Goal: Find specific page/section: Find specific page/section

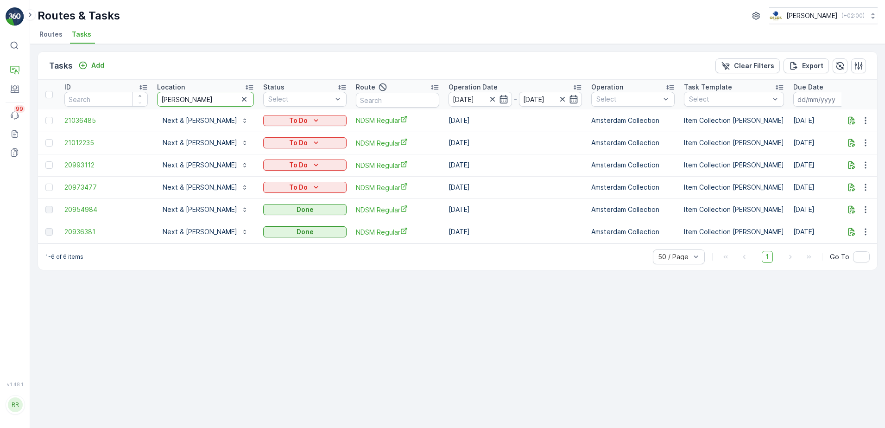
drag, startPoint x: 195, startPoint y: 100, endPoint x: 129, endPoint y: 105, distance: 65.9
click at [129, 105] on tr "ID Location carrol Status Select Route Operation Date 18.08.2025 - 23.08.2025 O…" at bounding box center [759, 95] width 1443 height 30
type input "k"
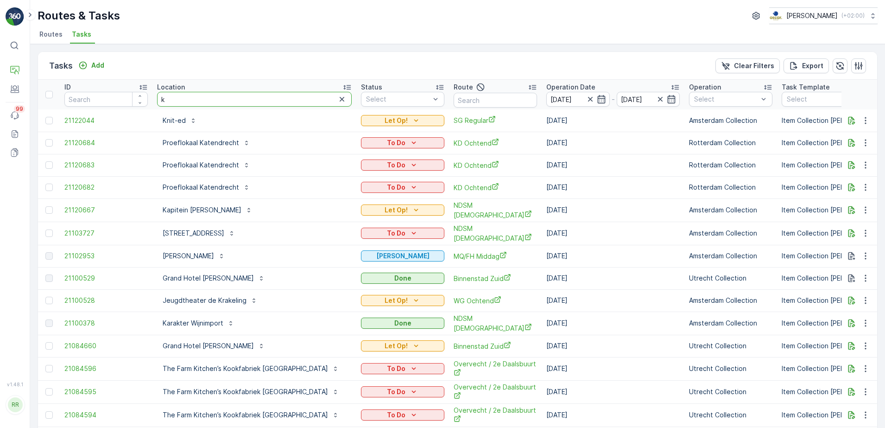
click at [180, 97] on input "k" at bounding box center [254, 99] width 195 height 15
type input "koek"
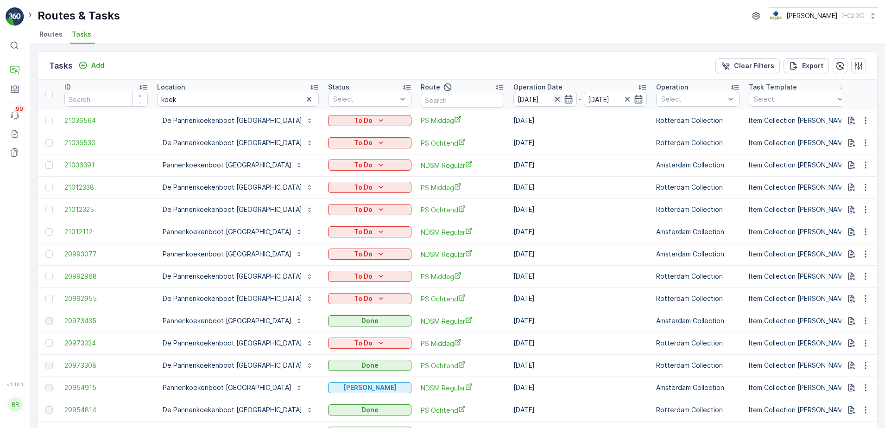
click at [553, 97] on icon "button" at bounding box center [557, 99] width 9 height 9
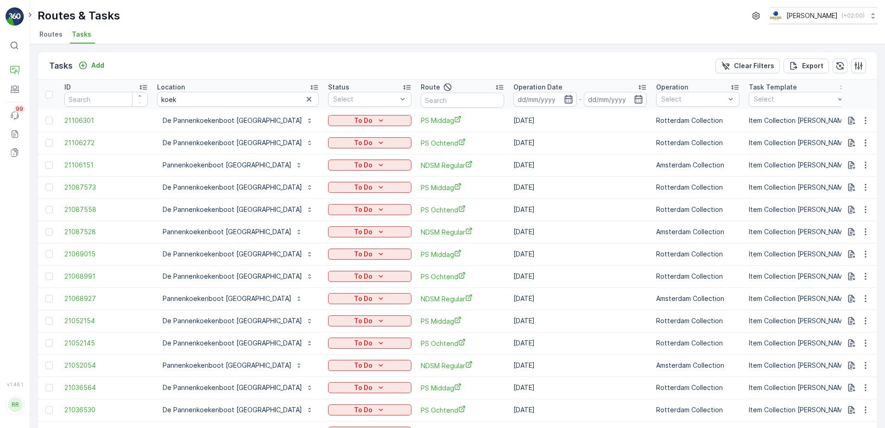
click at [564, 98] on icon "button" at bounding box center [568, 99] width 8 height 8
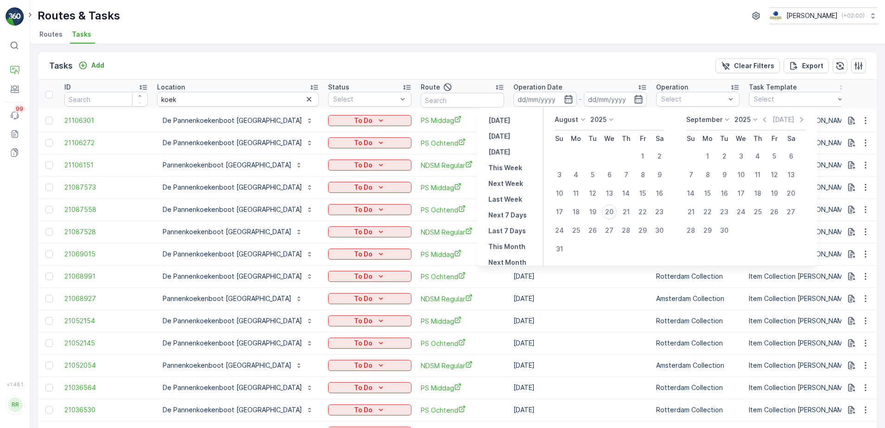
click at [431, 98] on input "text" at bounding box center [462, 100] width 83 height 15
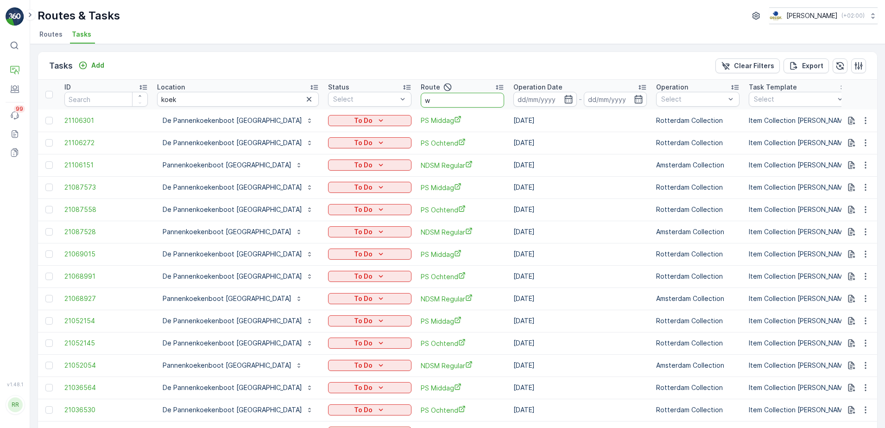
type input "we"
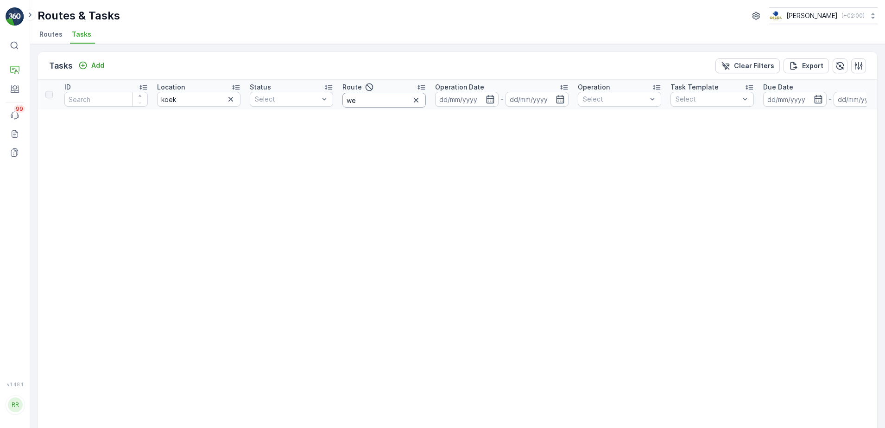
click at [401, 101] on input "we" at bounding box center [383, 100] width 83 height 15
type input "wg"
click at [198, 102] on input "koek" at bounding box center [198, 99] width 83 height 15
type input "koe"
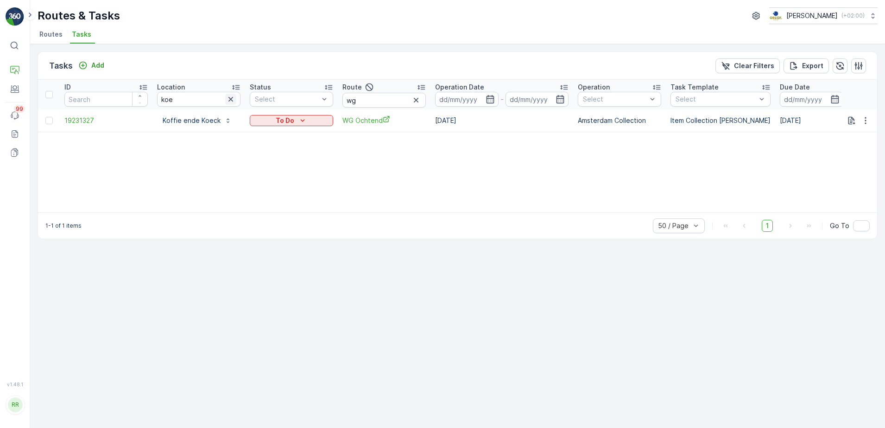
click at [233, 97] on icon "button" at bounding box center [230, 99] width 9 height 9
